Goal: Task Accomplishment & Management: Use online tool/utility

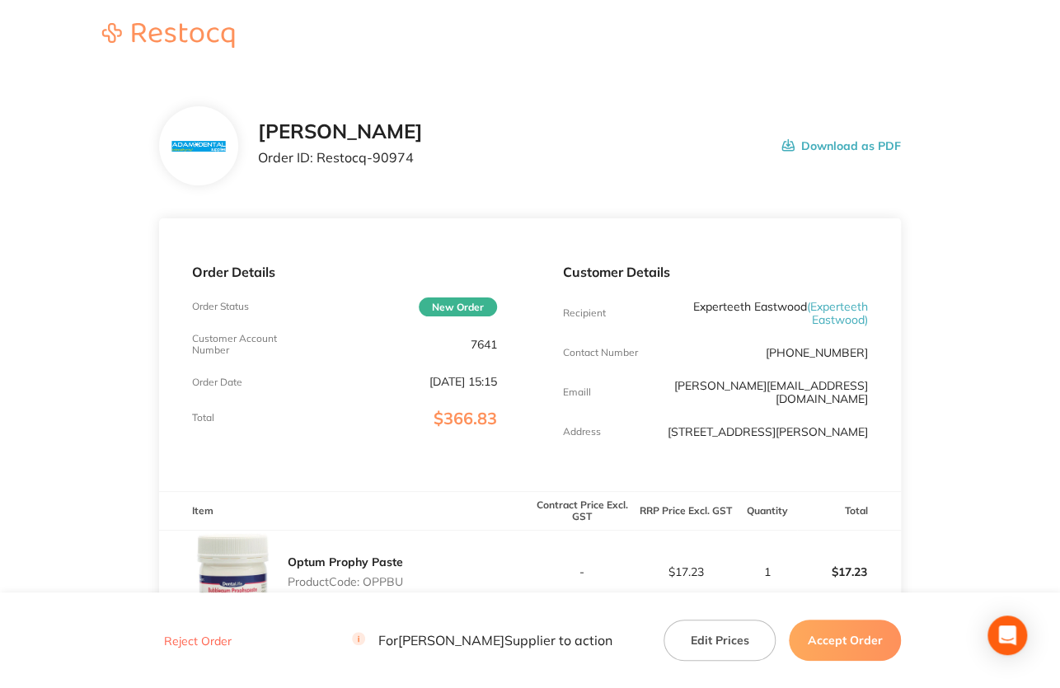
click at [473, 341] on p "7641" at bounding box center [484, 344] width 26 height 13
click at [474, 341] on p "7641" at bounding box center [484, 344] width 26 height 13
copy p "7641"
drag, startPoint x: 317, startPoint y: 158, endPoint x: 541, endPoint y: 164, distance: 224.3
click at [541, 164] on div "[PERSON_NAME] Order ID: Restocq- 90974 Download as PDF" at bounding box center [579, 145] width 643 height 51
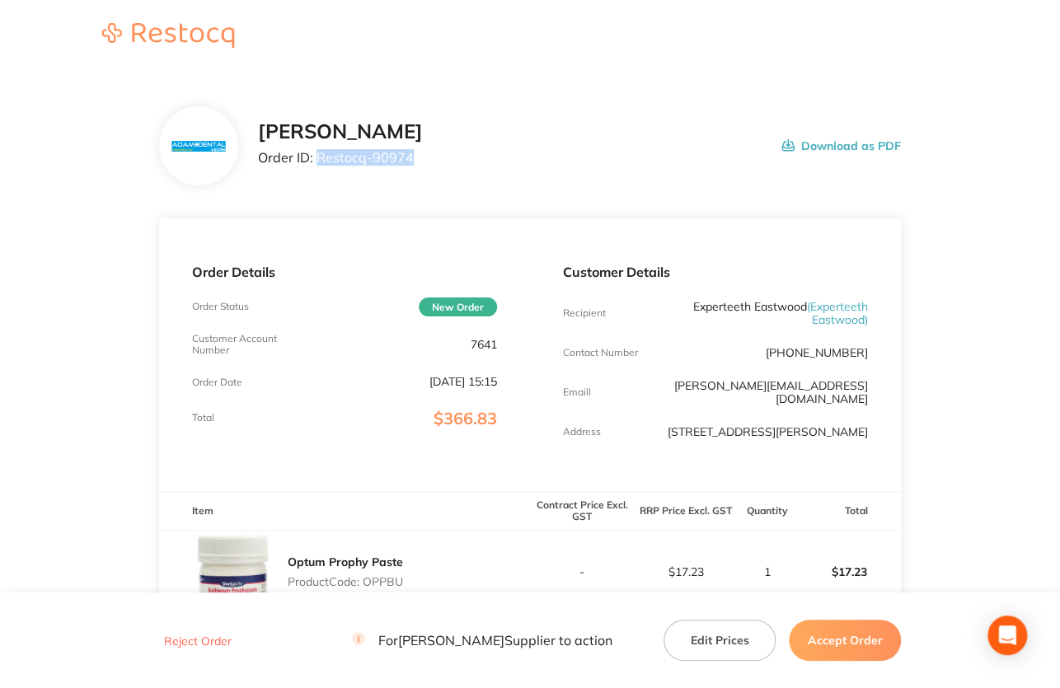
copy p "Restocq- 90974"
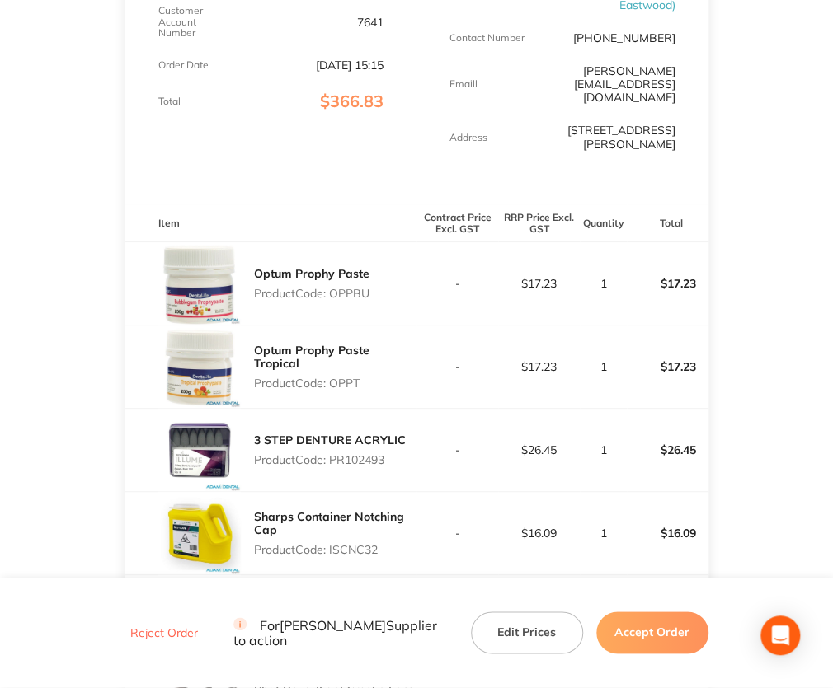
scroll to position [330, 0]
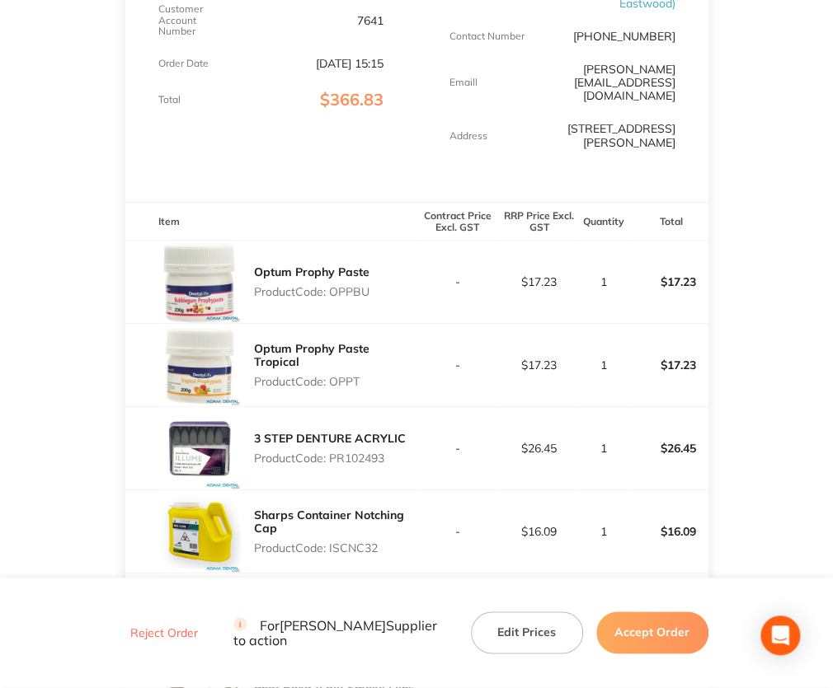
click at [347, 285] on p "Product Code: OPPBU" at bounding box center [311, 291] width 115 height 13
copy p "OPPBU"
click at [337, 375] on p "Product Code: OPPT" at bounding box center [335, 381] width 163 height 13
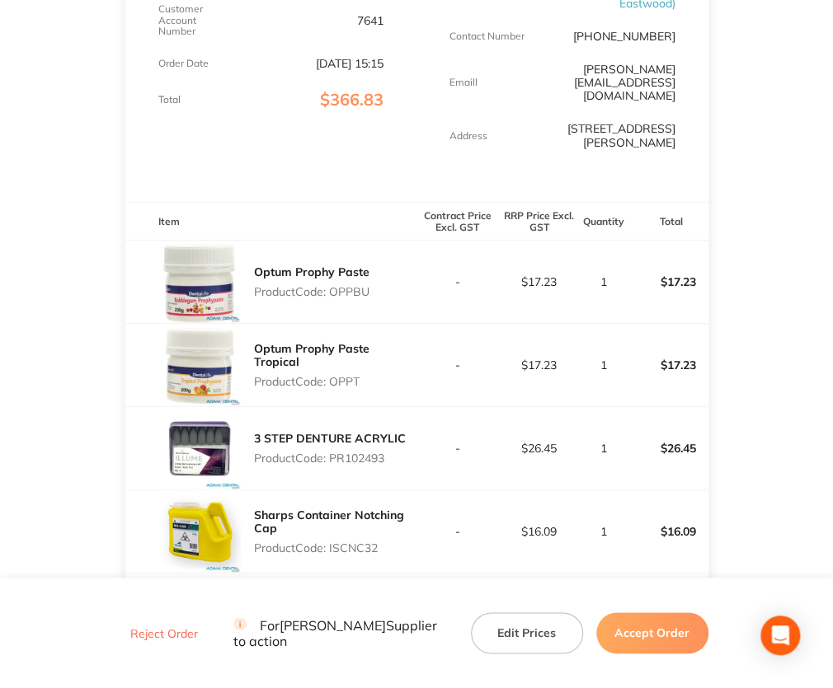
copy p "OPPT"
click at [345, 452] on p "Product Code: PR102493" at bounding box center [330, 458] width 152 height 13
copy p "PR102493"
click at [356, 542] on p "Product Code: ISCNC32" at bounding box center [335, 548] width 163 height 13
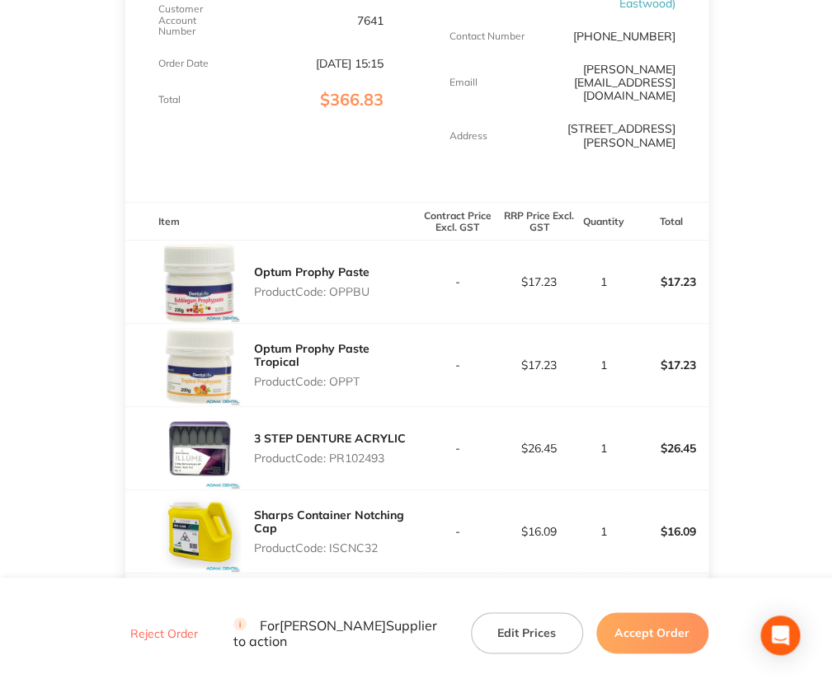
click at [356, 542] on p "Product Code: ISCNC32" at bounding box center [335, 548] width 163 height 13
copy p "ISCNC32"
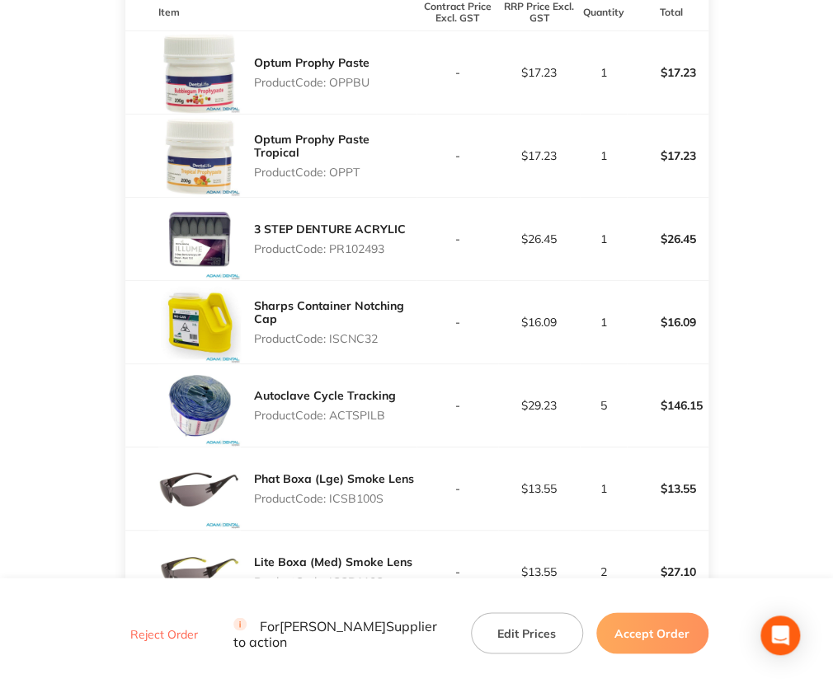
scroll to position [577, 0]
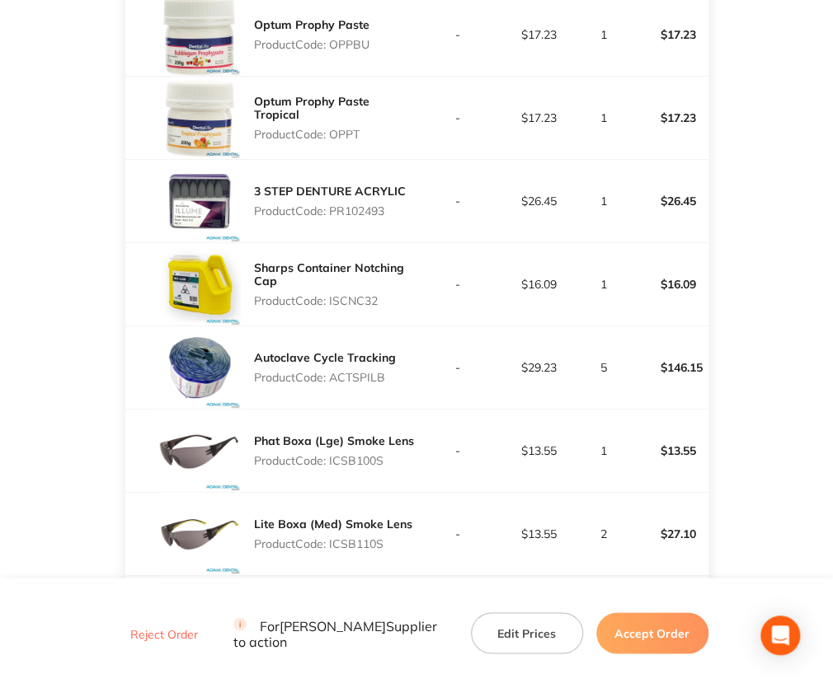
click at [356, 371] on p "Product Code: ACTSPILB" at bounding box center [325, 377] width 142 height 13
copy p "ACTSPILB"
click at [359, 428] on div "Phat Boxa (Lge) Smoke Lens Product Code: ICSB100S" at bounding box center [334, 451] width 160 height 46
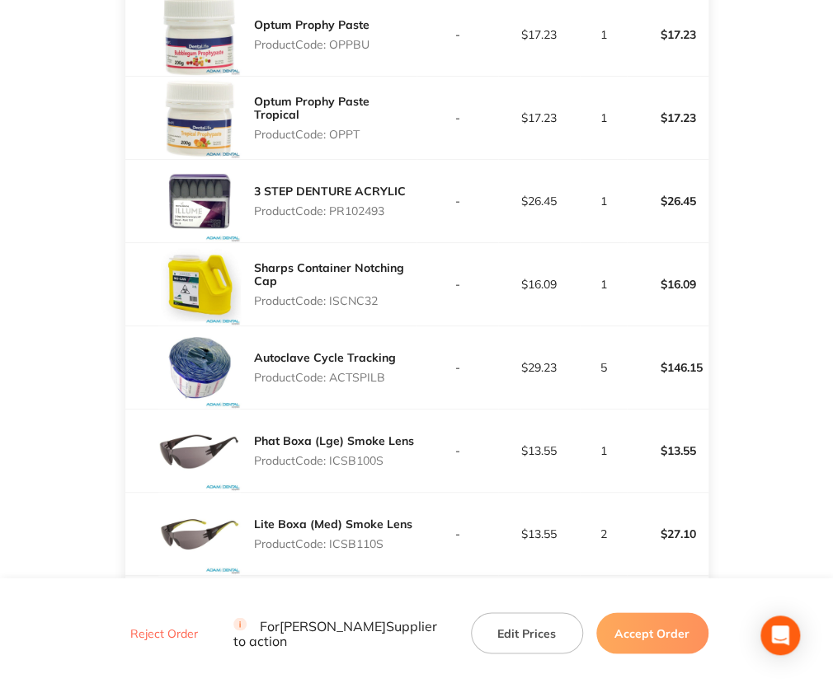
copy p "ICSB100S"
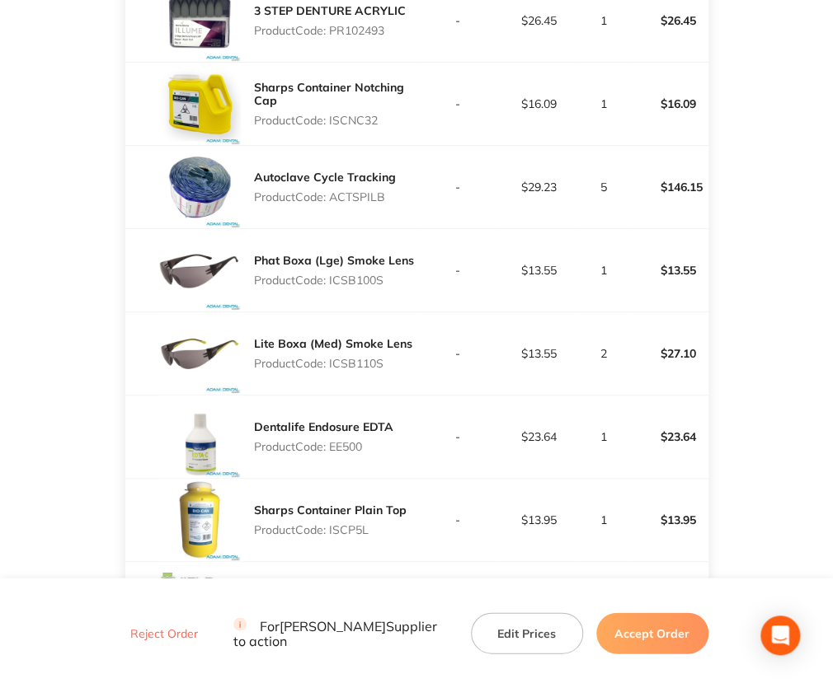
scroll to position [824, 0]
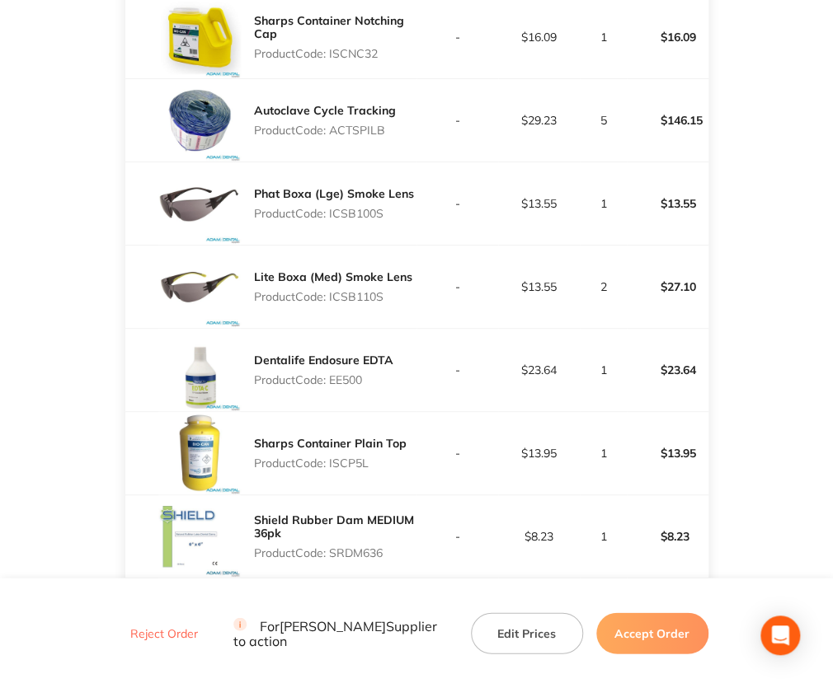
click at [346, 290] on p "Product Code: ICSB110S" at bounding box center [333, 296] width 158 height 13
copy p "ICSB110S"
click at [350, 373] on p "Product Code: EE500" at bounding box center [323, 379] width 139 height 13
click at [351, 373] on p "Product Code: EE500" at bounding box center [323, 379] width 139 height 13
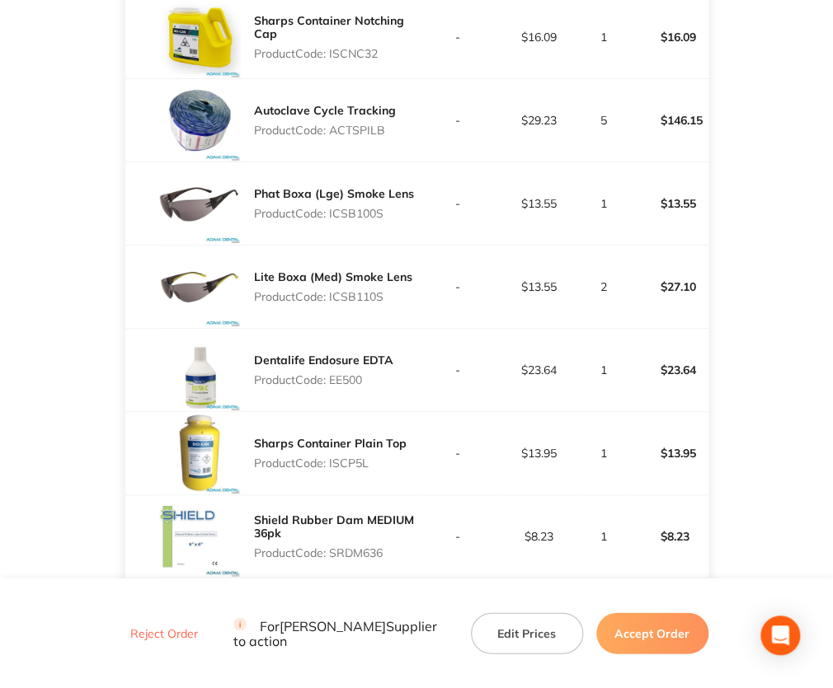
copy p "EE500"
click at [338, 457] on p "Product Code: ISCP5L" at bounding box center [330, 463] width 153 height 13
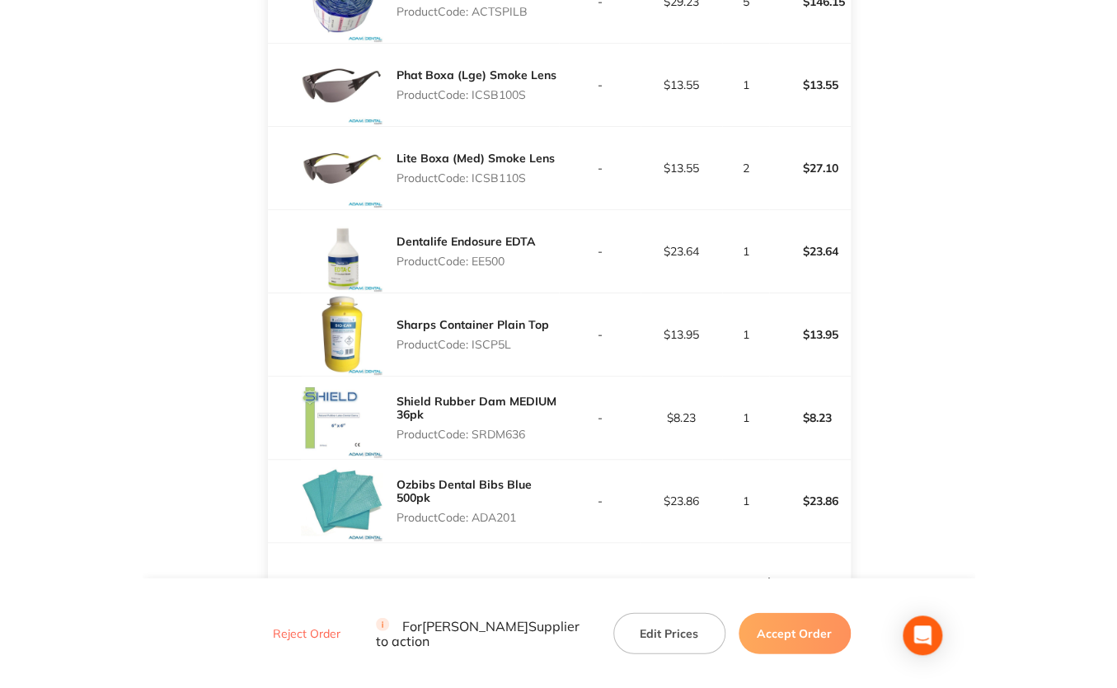
scroll to position [989, 0]
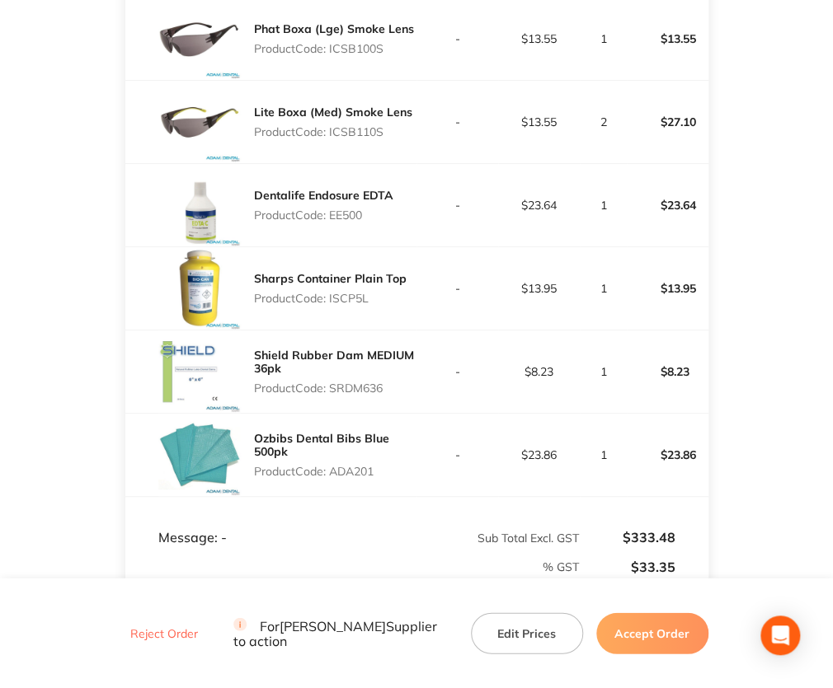
click at [363, 382] on p "Product Code: SRDM636" at bounding box center [335, 388] width 163 height 13
click at [346, 465] on p "Product Code: ADA201" at bounding box center [335, 471] width 163 height 13
click at [651, 631] on button "Accept Order" at bounding box center [652, 632] width 112 height 41
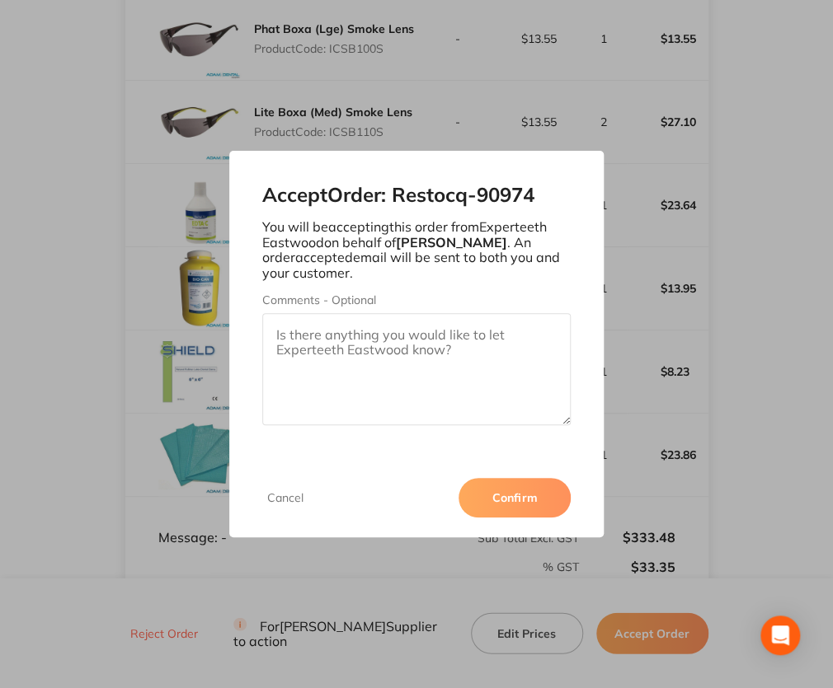
click at [501, 501] on button "Confirm" at bounding box center [514, 498] width 112 height 40
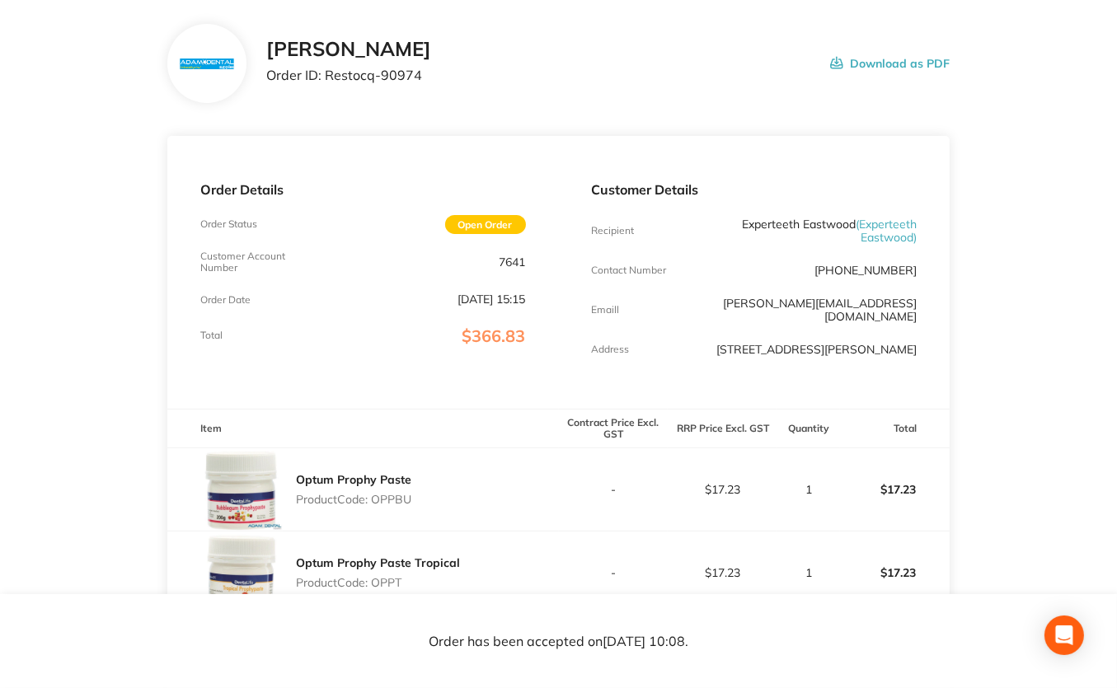
scroll to position [0, 0]
